Goal: Find specific page/section

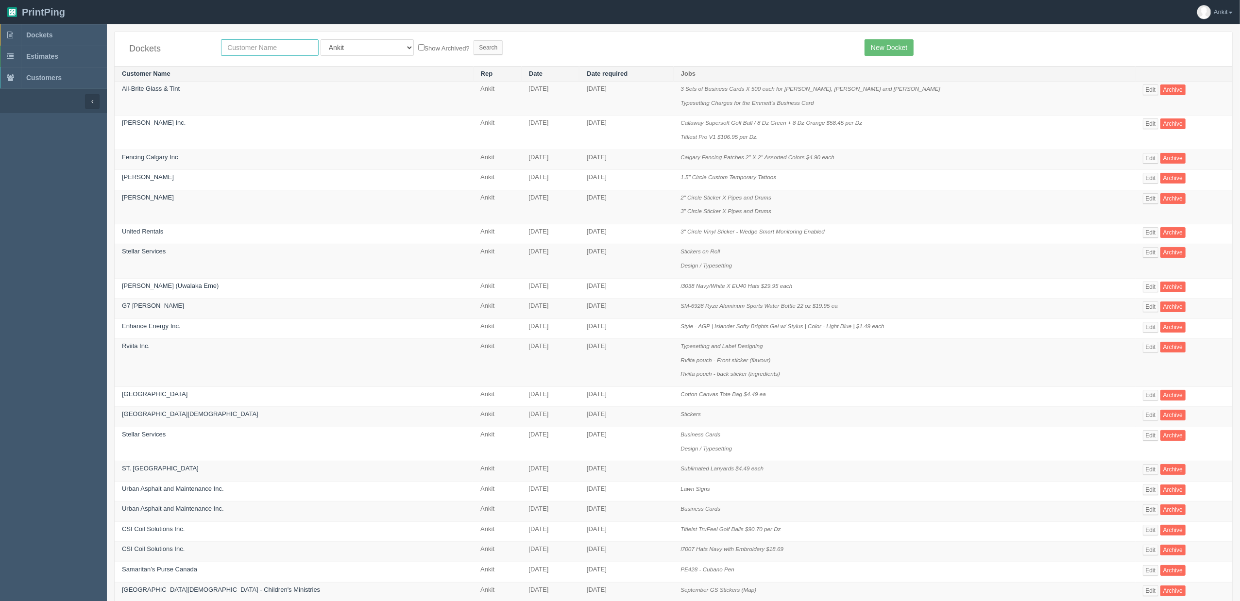
click at [255, 49] on input "text" at bounding box center [270, 47] width 98 height 17
type input "phil"
click at [474, 40] on input "Search" at bounding box center [488, 47] width 29 height 15
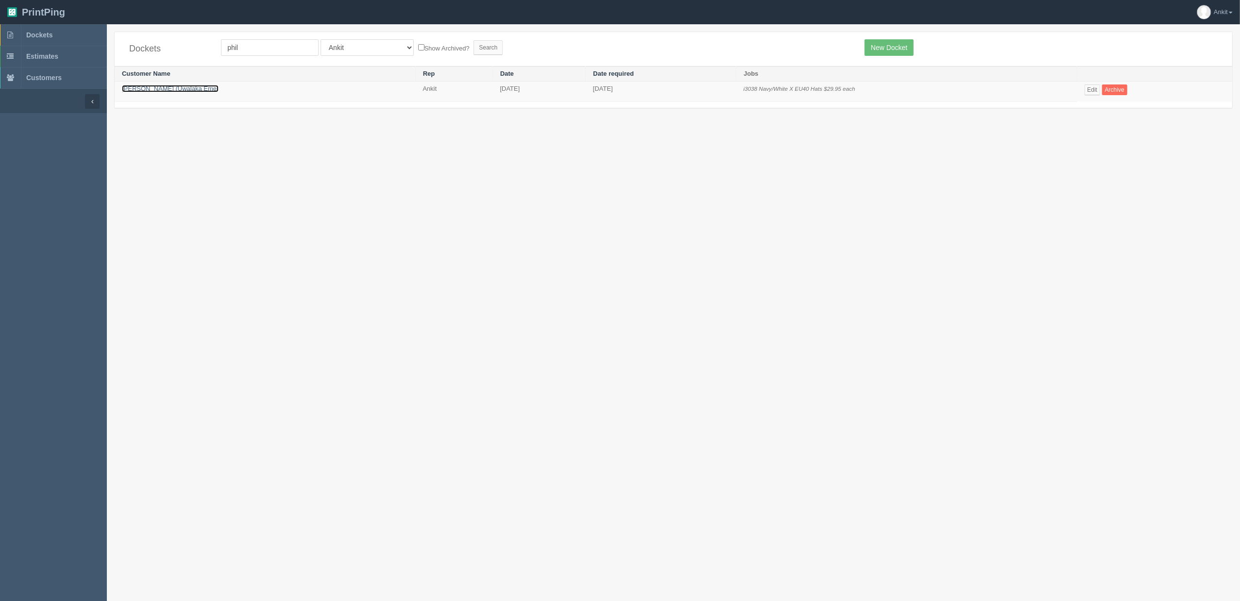
click at [171, 90] on link "[PERSON_NAME] (Uwalaka Eme)" at bounding box center [170, 88] width 97 height 7
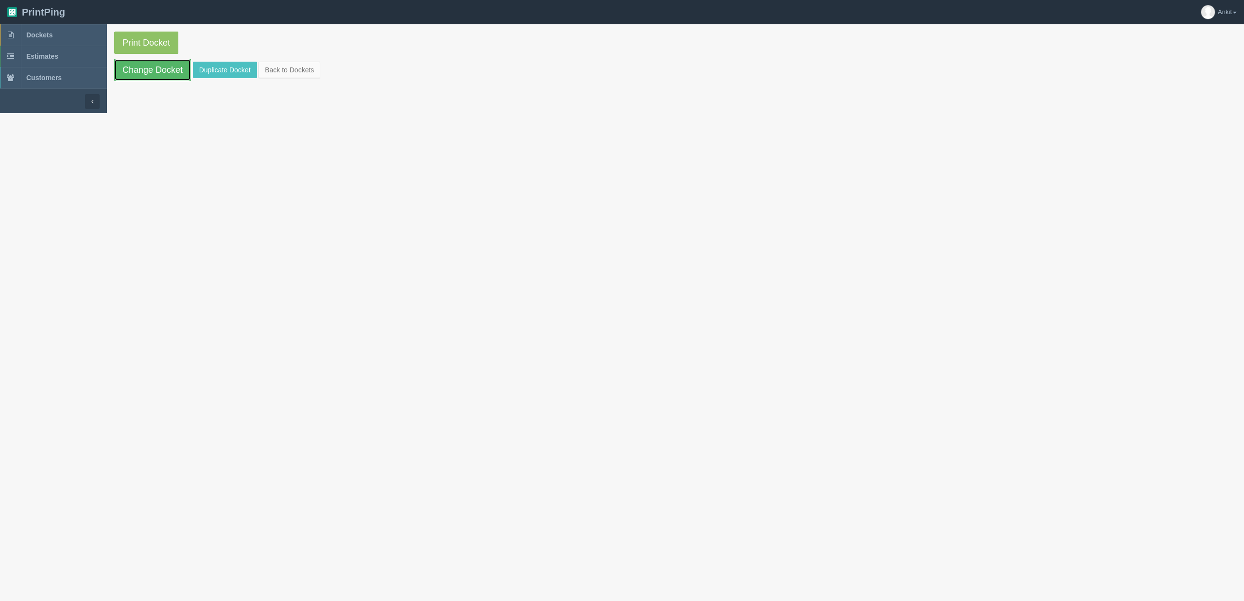
click at [152, 71] on link "Change Docket" at bounding box center [152, 70] width 77 height 22
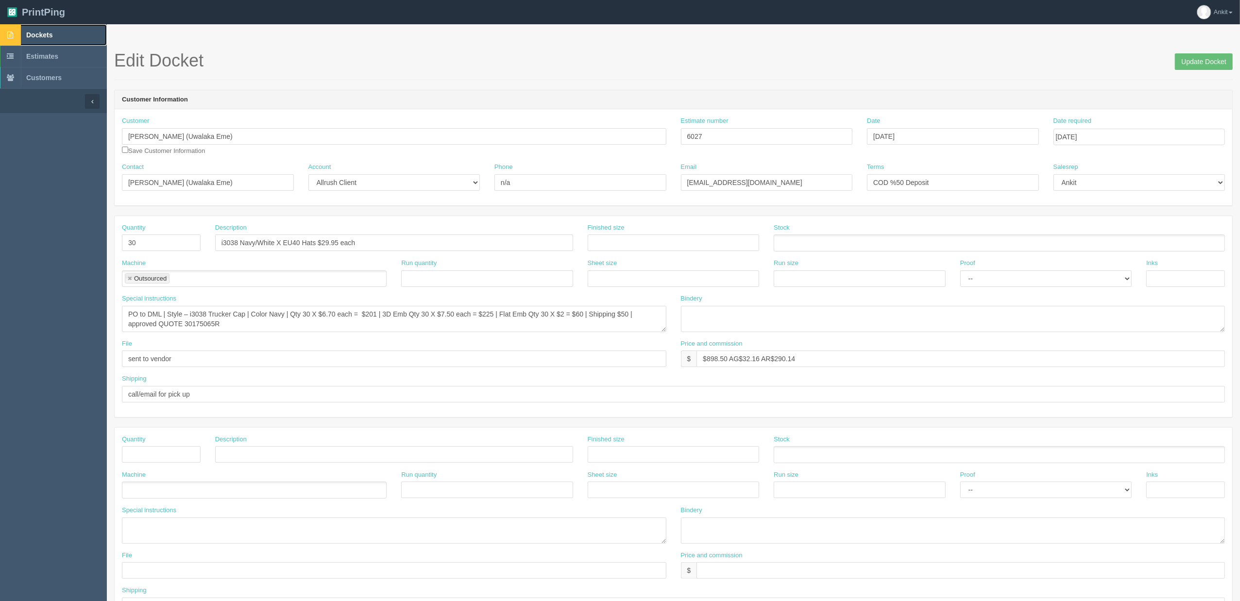
click at [28, 32] on span "Dockets" at bounding box center [39, 35] width 26 height 8
